Goal: Find specific page/section: Find specific page/section

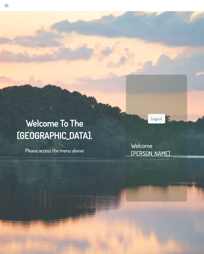
click at [0, 9] on html "[GEOGRAPHIC_DATA] Directory Gemachs Playgroups & Babysitters Night Babysitters …" at bounding box center [102, 127] width 204 height 254
click at [10, 6] on link "Navigation" at bounding box center [6, 5] width 7 height 7
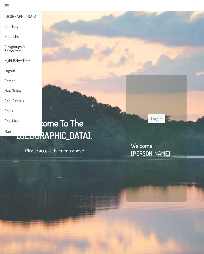
click at [11, 27] on link "Directory" at bounding box center [20, 26] width 39 height 8
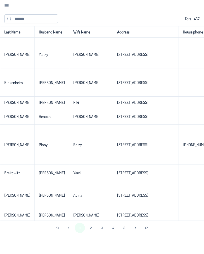
scroll to position [1103, 0]
click at [92, 233] on button "2" at bounding box center [91, 228] width 10 height 10
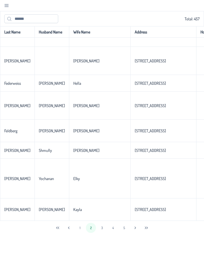
scroll to position [0, 0]
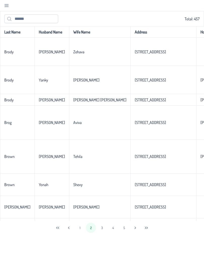
click at [103, 233] on button "3" at bounding box center [102, 228] width 10 height 10
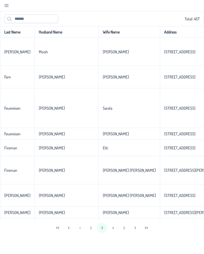
click at [117, 233] on button "4" at bounding box center [113, 228] width 10 height 10
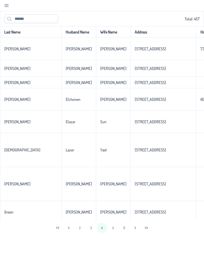
click at [116, 233] on button "5" at bounding box center [113, 228] width 10 height 10
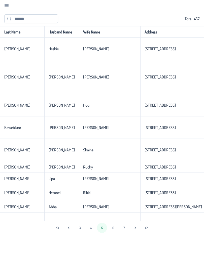
click at [121, 233] on button "7" at bounding box center [124, 228] width 10 height 10
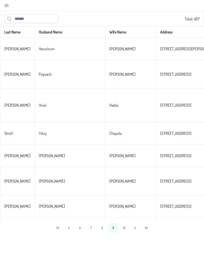
click at [104, 233] on button "8" at bounding box center [102, 228] width 10 height 10
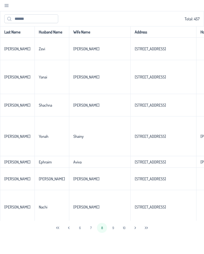
click at [90, 233] on button "7" at bounding box center [91, 228] width 10 height 10
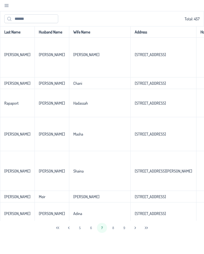
scroll to position [424, 0]
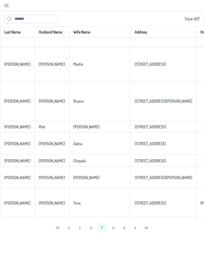
click at [93, 233] on button "6" at bounding box center [91, 228] width 10 height 10
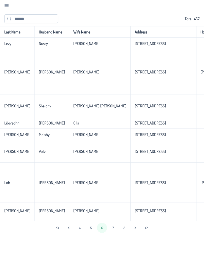
scroll to position [0, 0]
click at [93, 233] on button "5" at bounding box center [91, 228] width 10 height 10
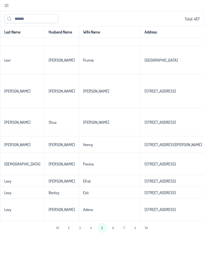
scroll to position [1035, 0]
